Goal: Information Seeking & Learning: Learn about a topic

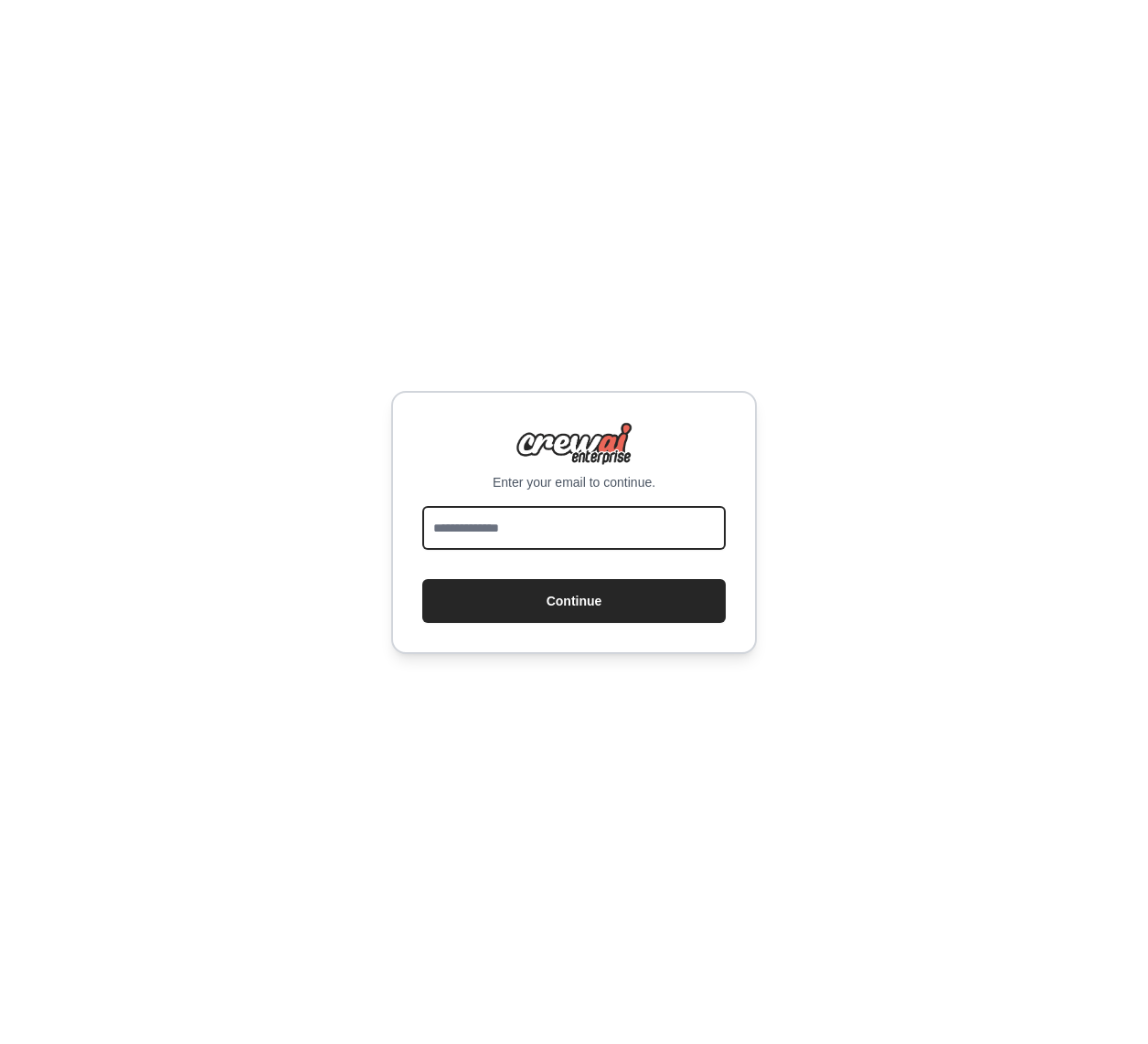
click at [479, 539] on input "email" at bounding box center [574, 528] width 303 height 44
type input "**********"
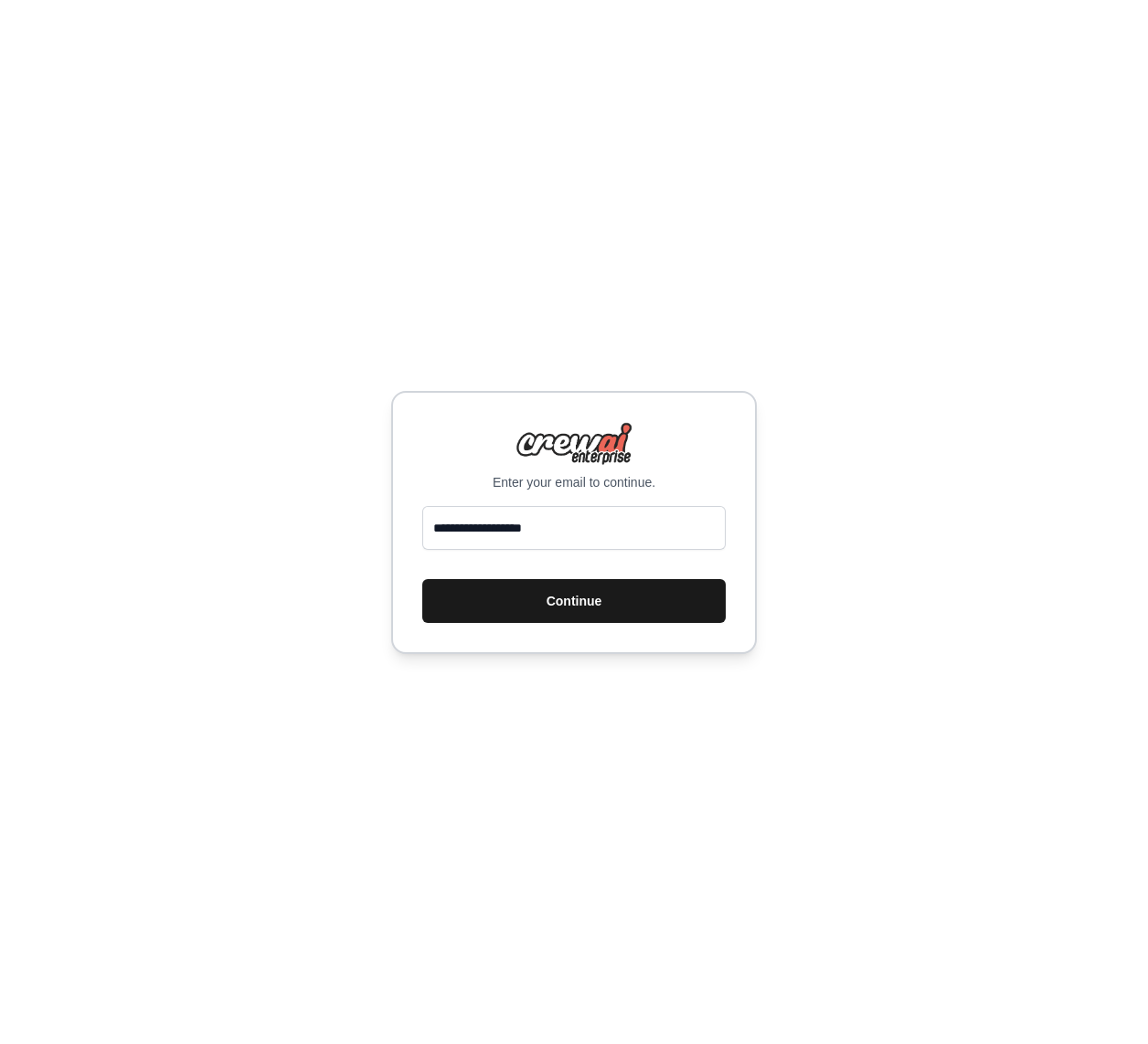
click at [559, 605] on button "Continue" at bounding box center [574, 601] width 303 height 44
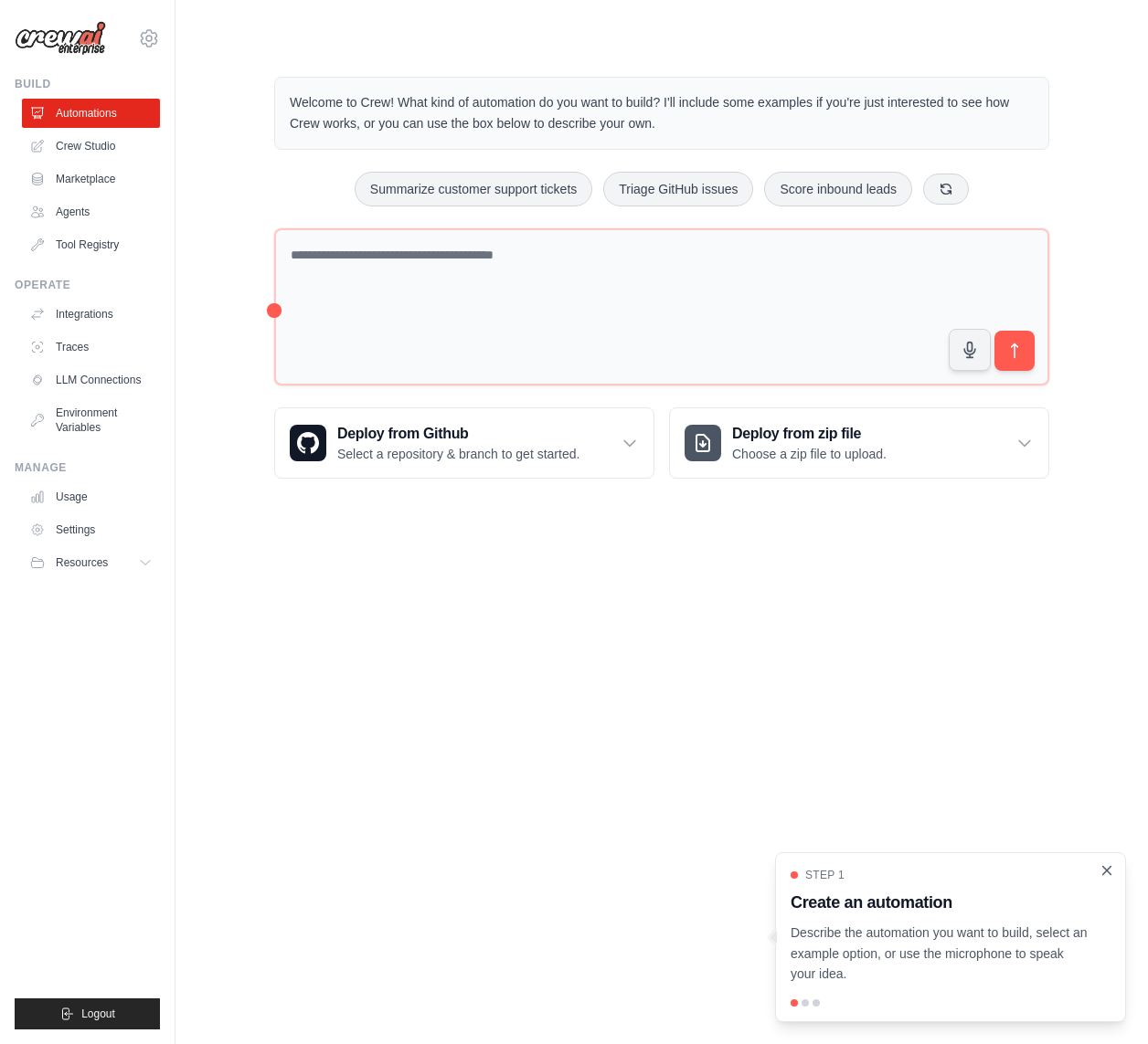
click at [1106, 869] on icon "Close walkthrough" at bounding box center [1108, 870] width 8 height 8
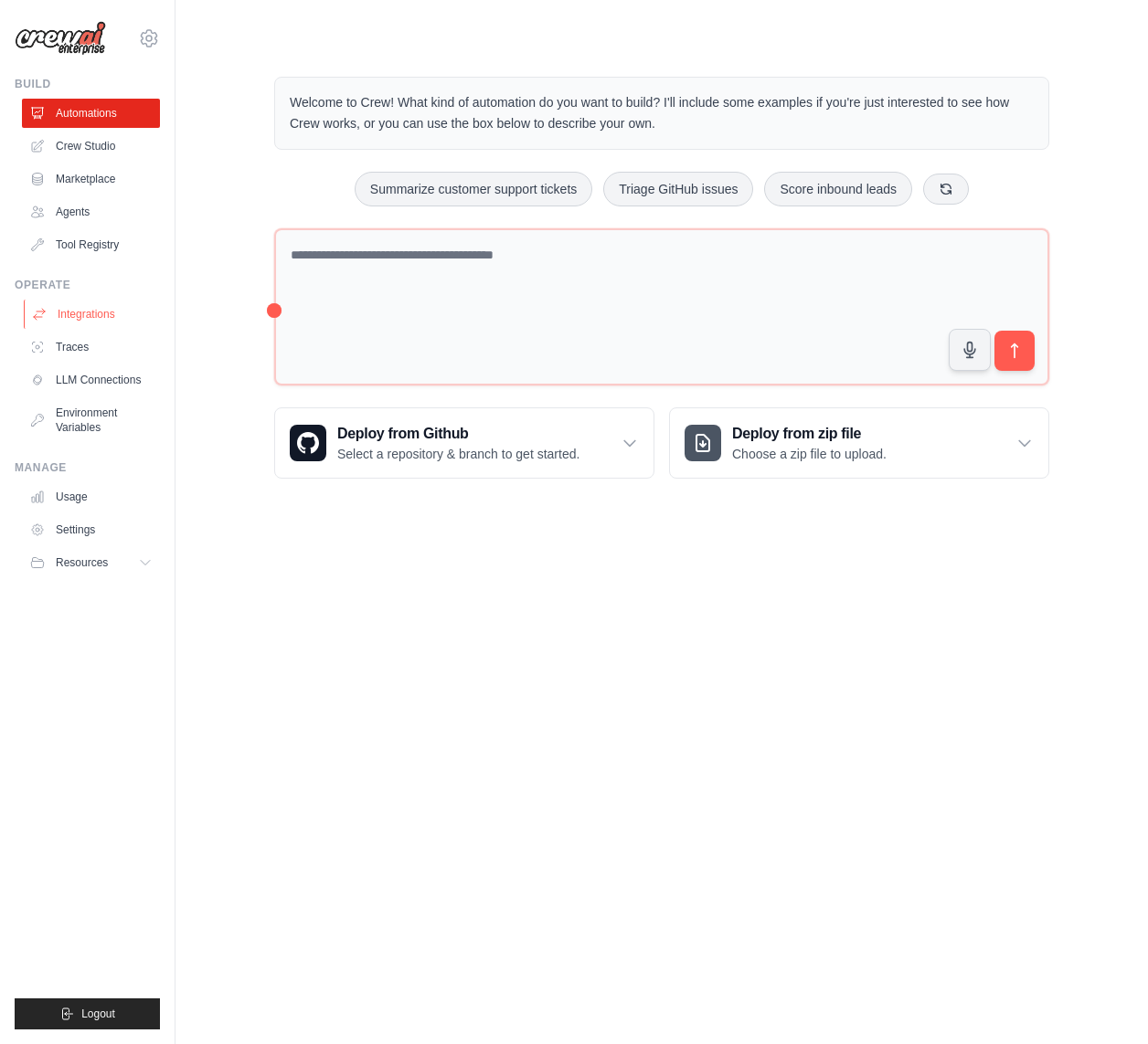
click at [97, 310] on link "Integrations" at bounding box center [92, 313] width 138 height 29
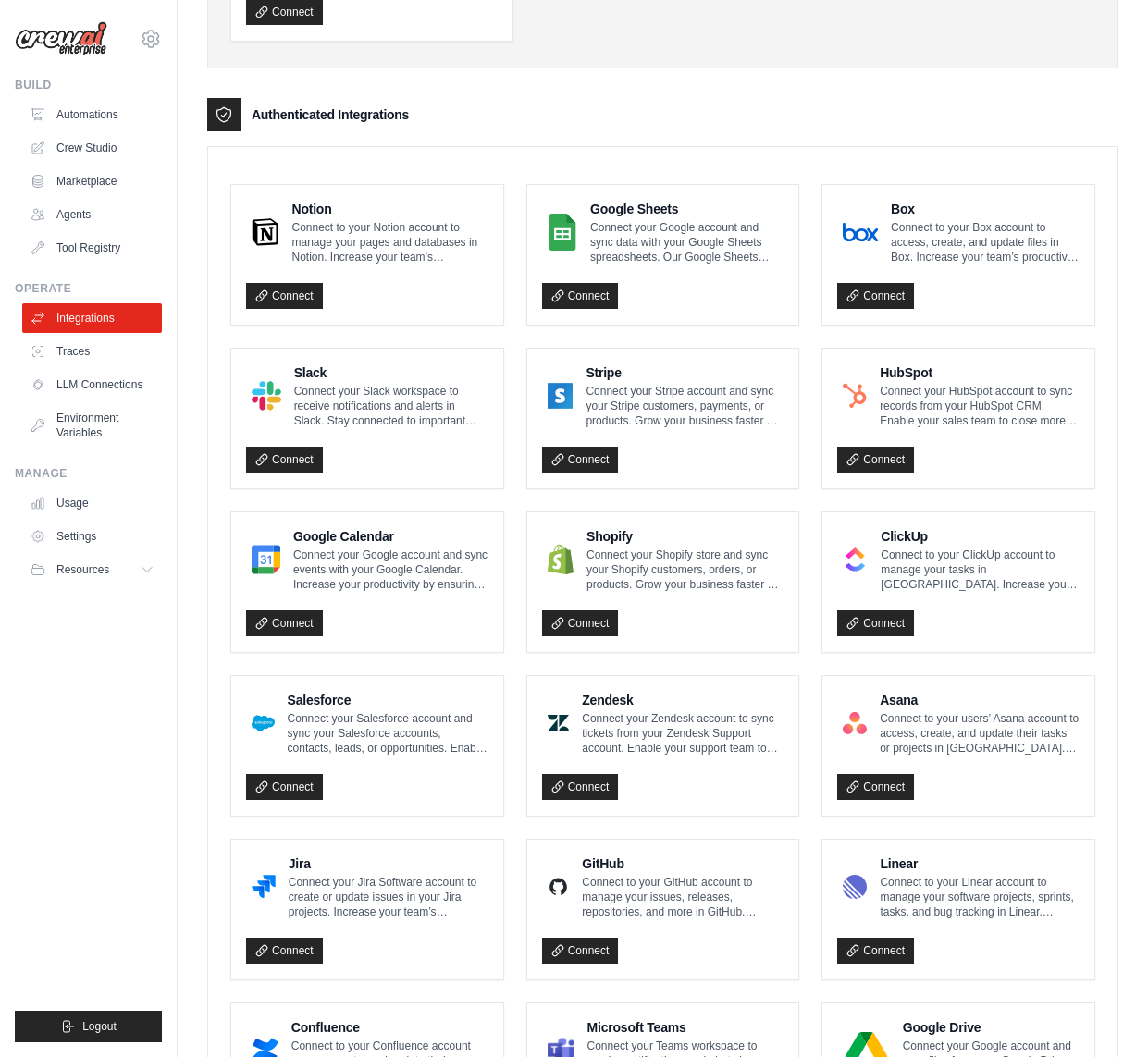
scroll to position [684, 0]
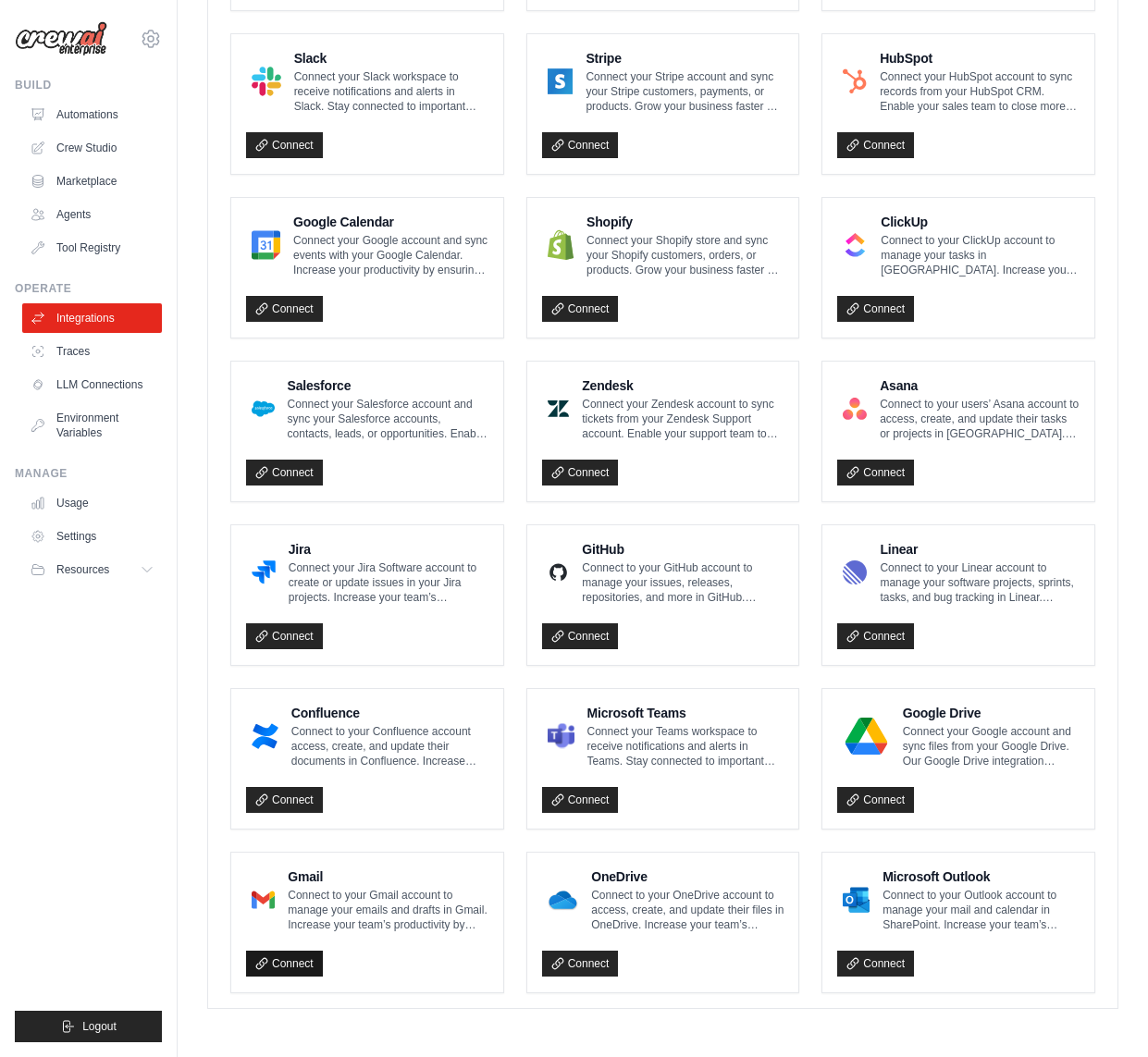
click at [277, 961] on link "Connect" at bounding box center [284, 964] width 77 height 26
click at [579, 966] on link "Connect" at bounding box center [580, 964] width 77 height 26
click at [97, 140] on link "Crew Studio" at bounding box center [93, 148] width 140 height 30
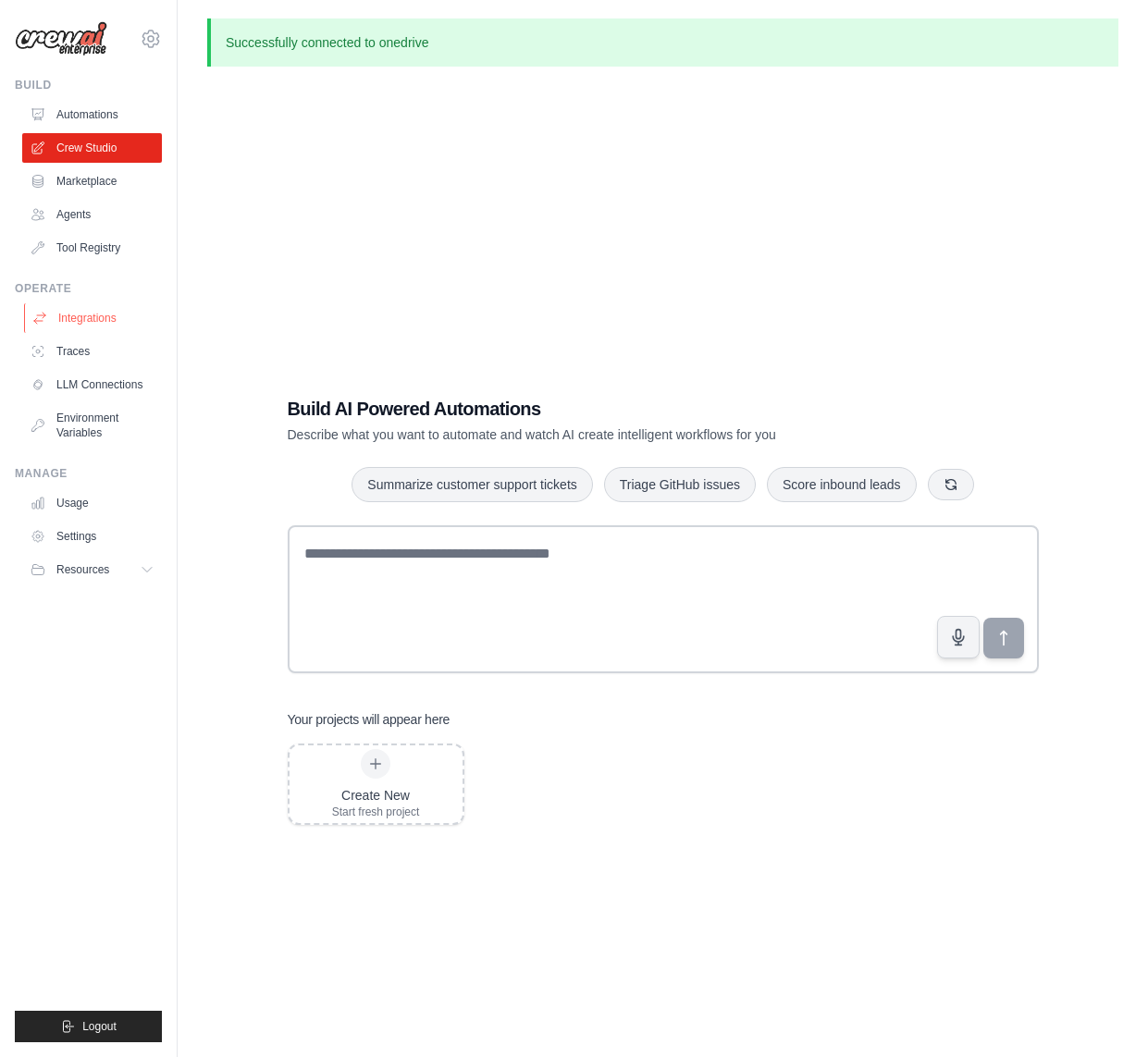
click at [87, 317] on link "Integrations" at bounding box center [93, 317] width 140 height 30
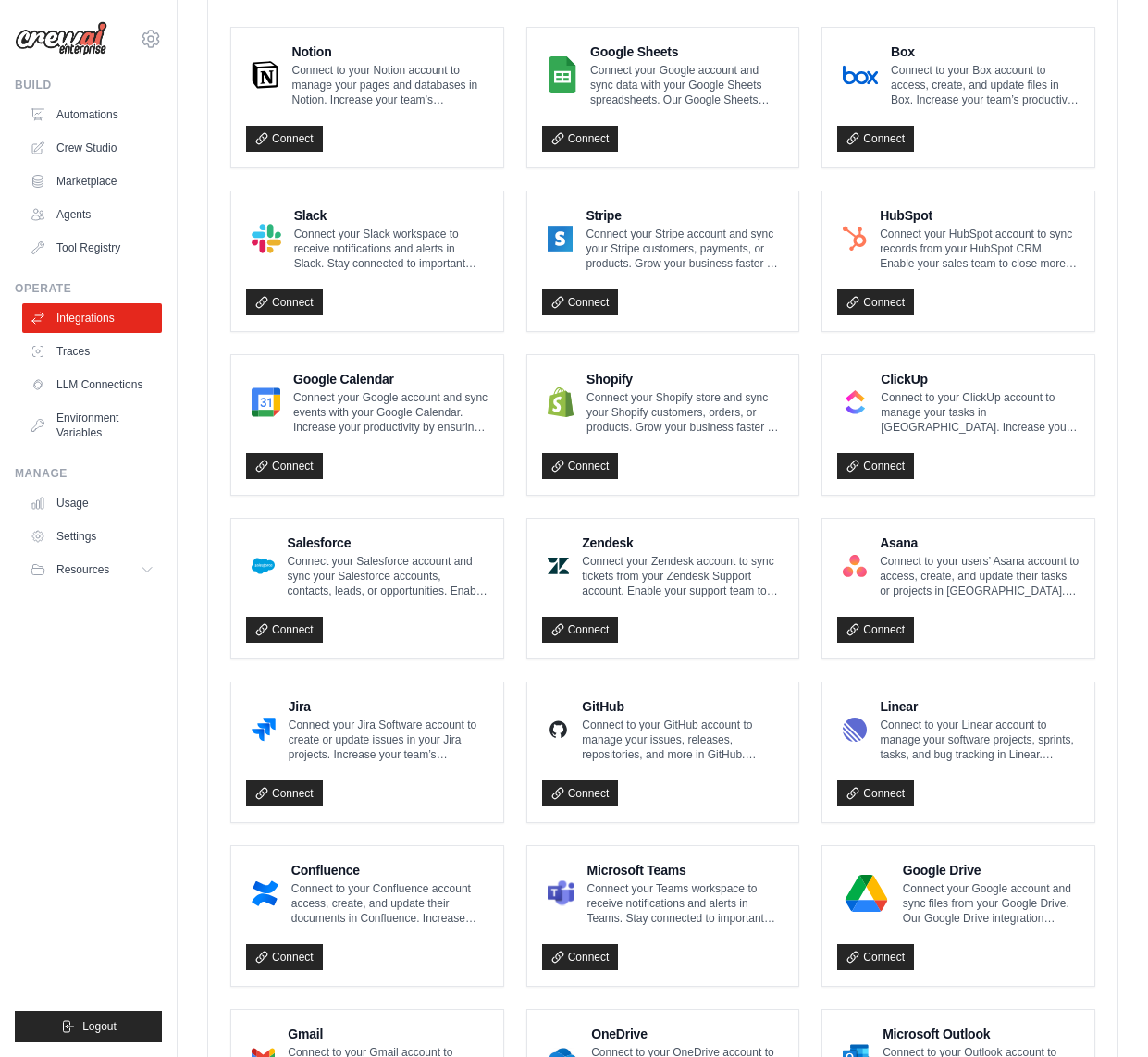
scroll to position [684, 0]
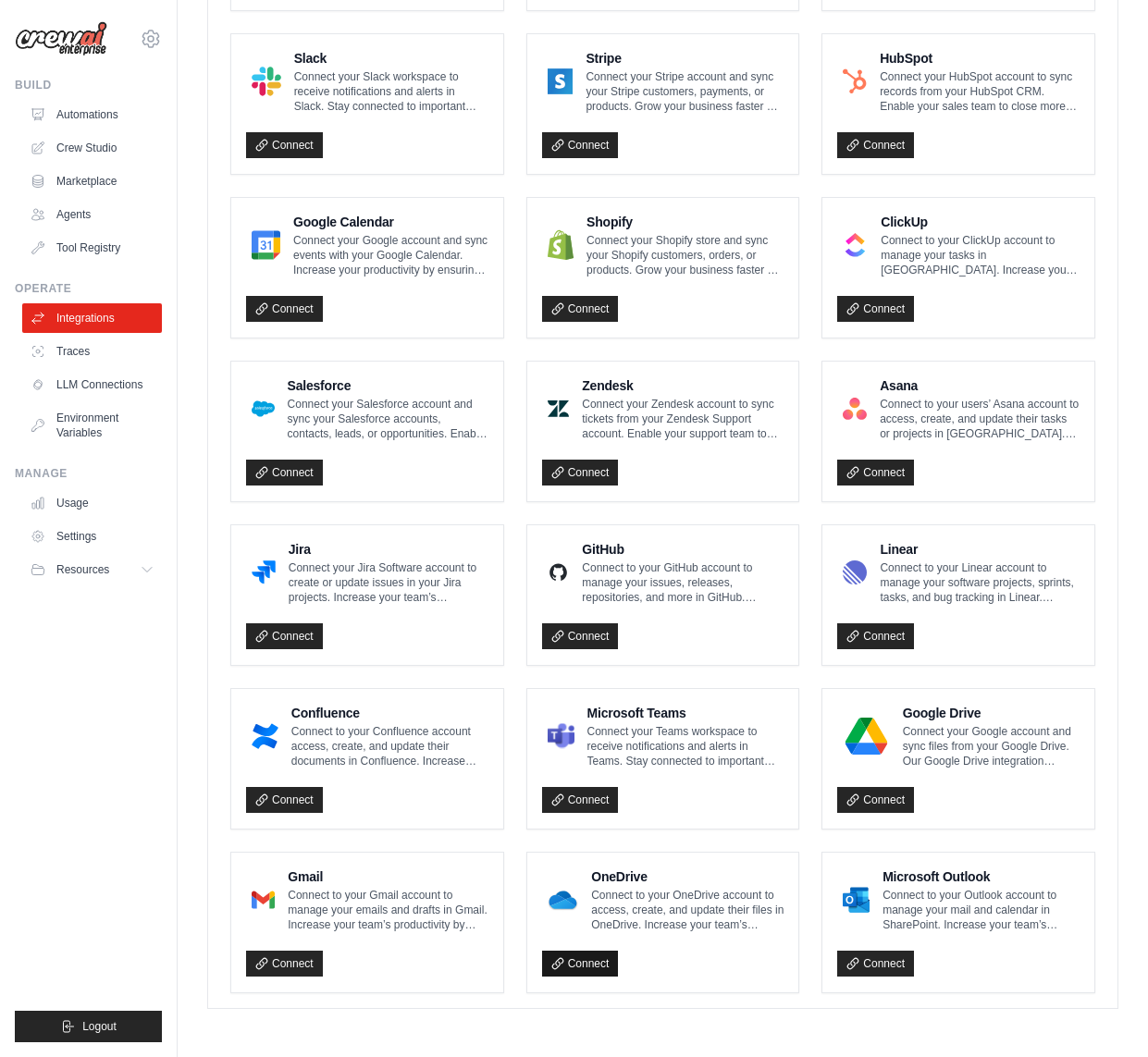
click at [574, 964] on link "Connect" at bounding box center [580, 964] width 77 height 26
click at [97, 146] on link "Crew Studio" at bounding box center [93, 148] width 140 height 30
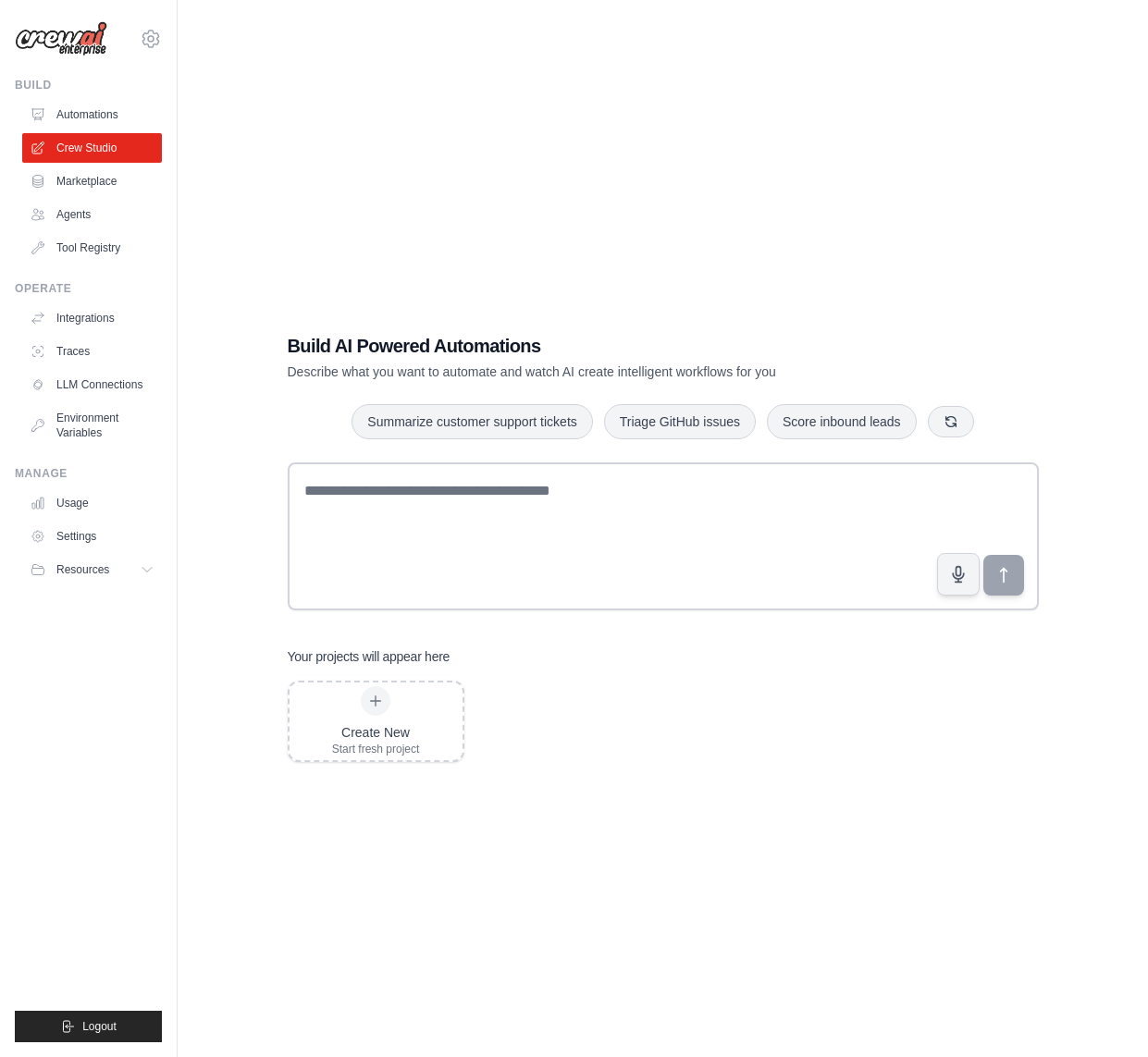
click at [132, 801] on ul "Build Automations Crew Studio Marketplace Agents" at bounding box center [89, 560] width 147 height 965
click at [143, 571] on icon at bounding box center [150, 570] width 15 height 15
click at [107, 687] on span "Video Tutorials" at bounding box center [102, 690] width 73 height 15
